Goal: Book appointment/travel/reservation

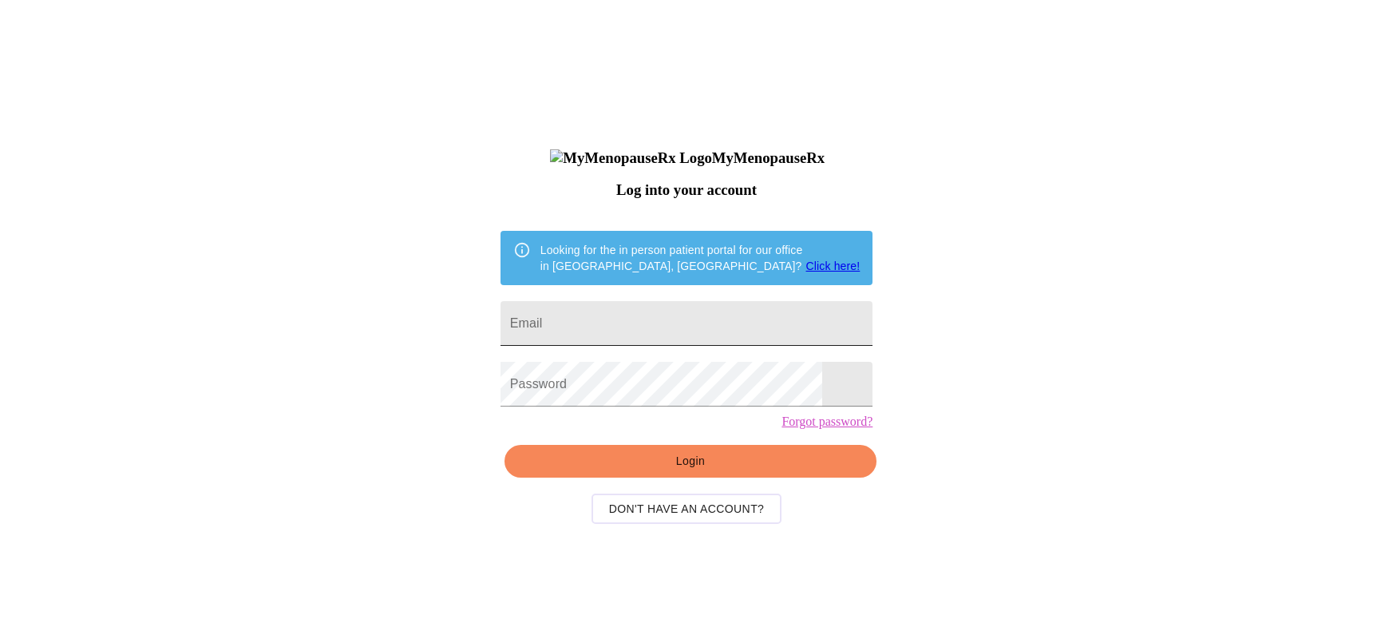
click at [629, 346] on input "Email" at bounding box center [687, 323] width 373 height 45
type input "[EMAIL_ADDRESS][DOMAIN_NAME]"
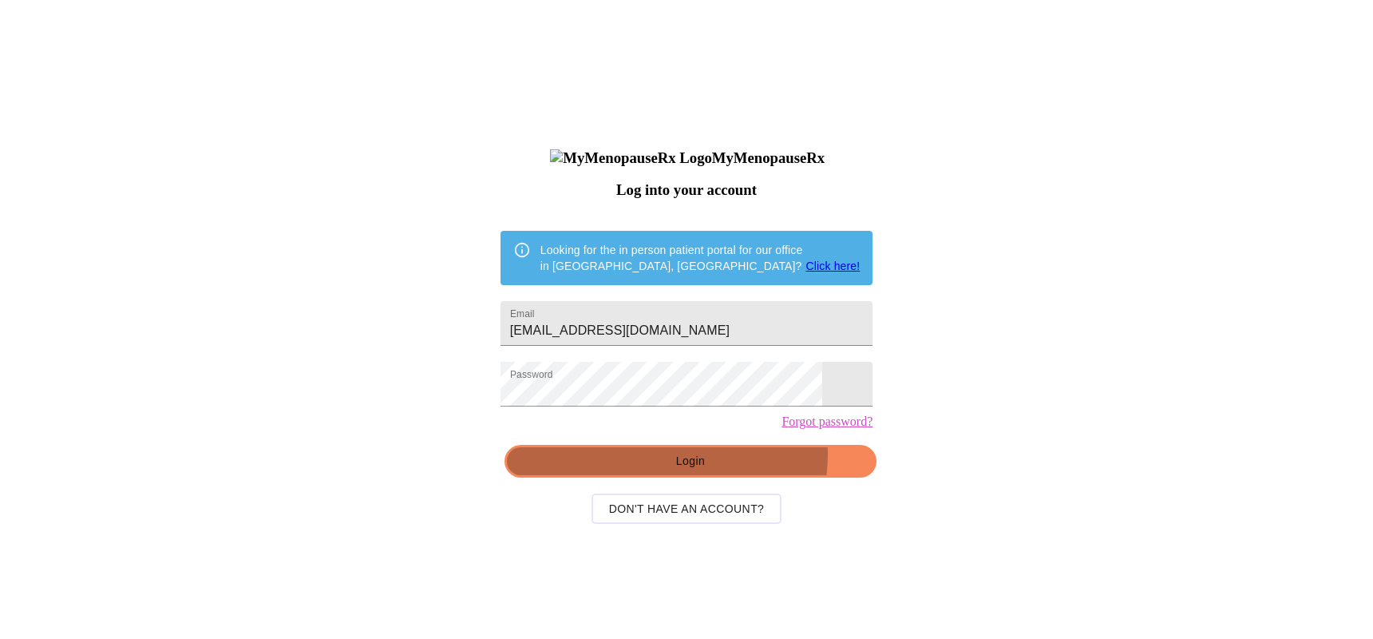
click at [691, 471] on span "Login" at bounding box center [691, 461] width 336 height 20
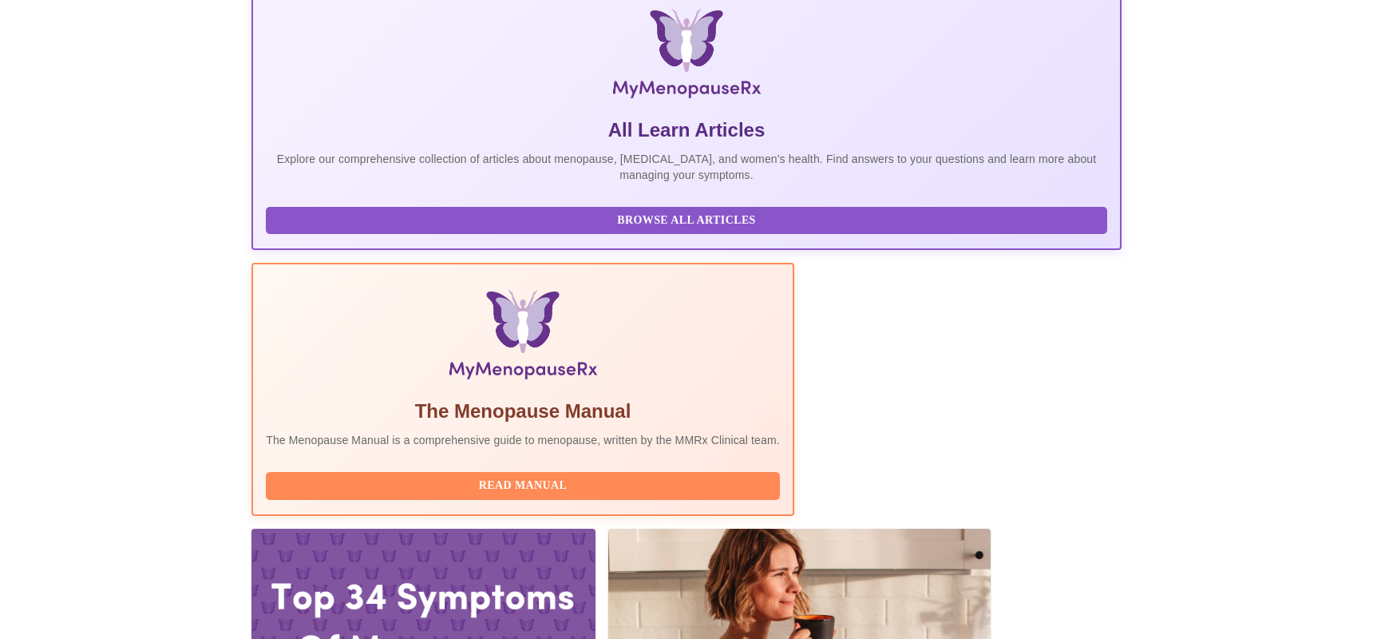
scroll to position [256, 0]
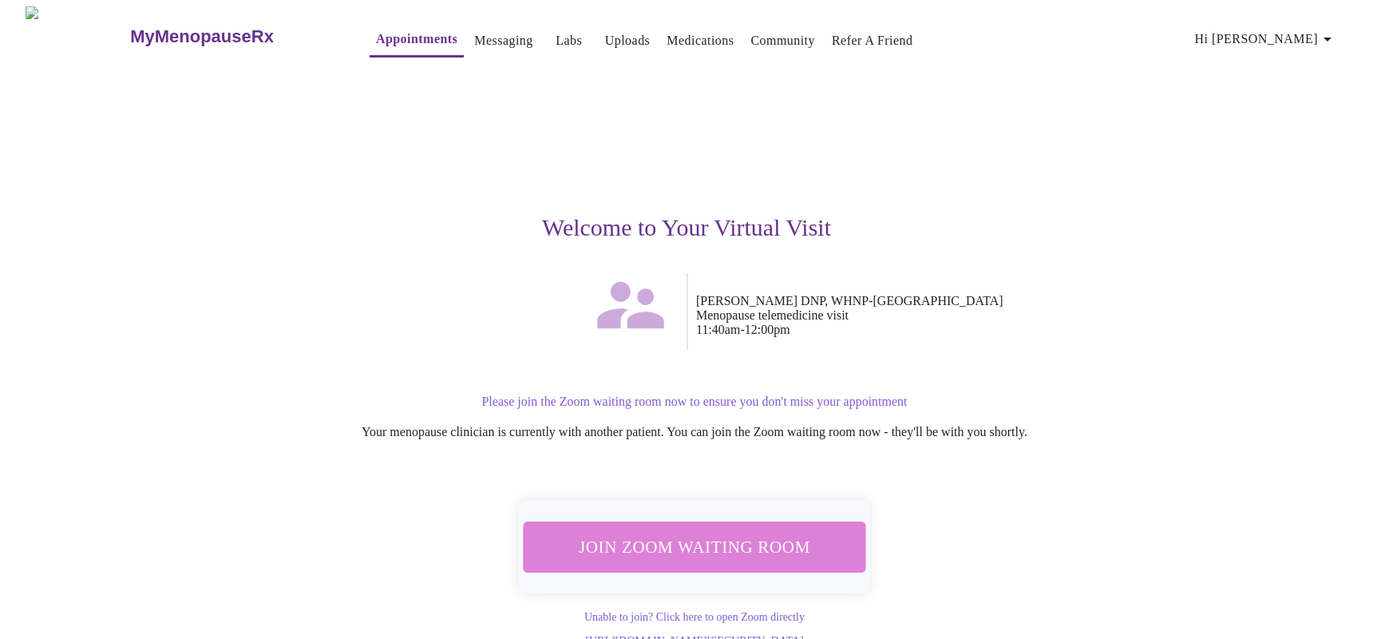
click at [747, 547] on span "Join Zoom Waiting Room" at bounding box center [695, 547] width 300 height 30
